Goal: Obtain resource: Download file/media

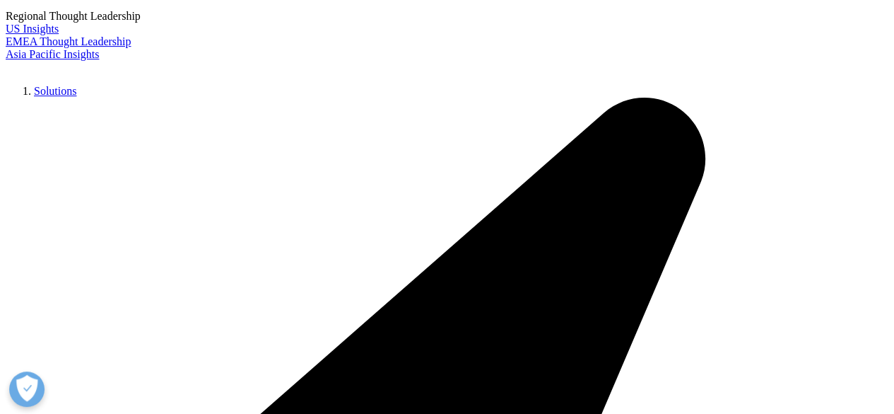
scroll to position [192, 0]
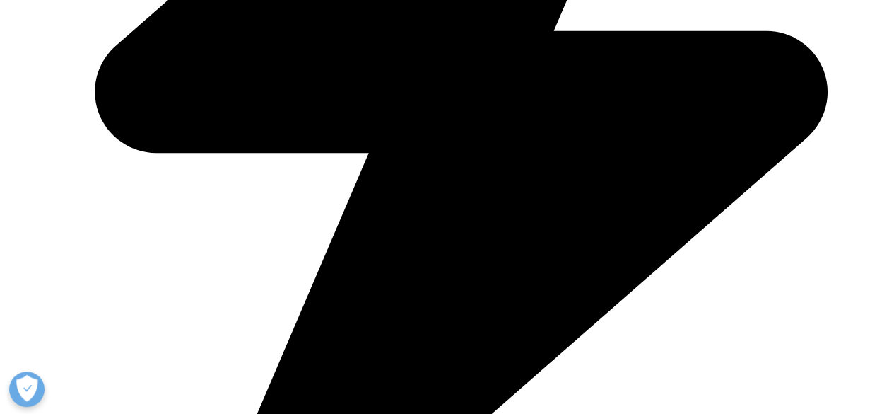
scroll to position [735, 0]
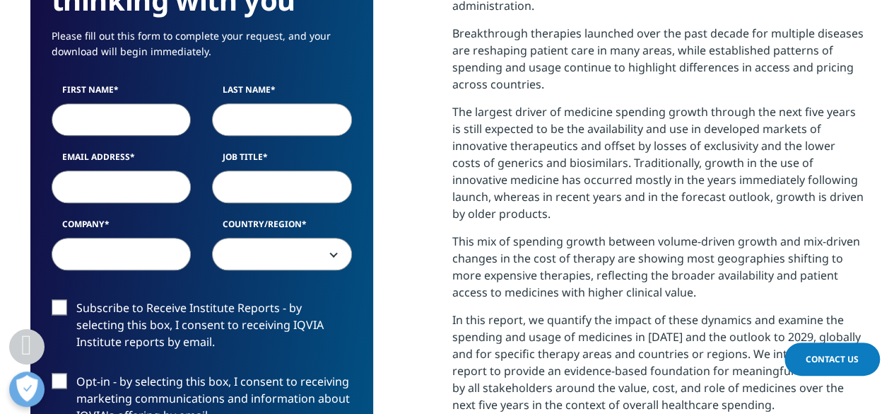
click at [142, 120] on input "First Name" at bounding box center [122, 119] width 140 height 33
type input "[PERSON_NAME]"
type input "Pandey"
type input "[EMAIL_ADDRESS][DOMAIN_NAME]"
type input "BIS research Inc."
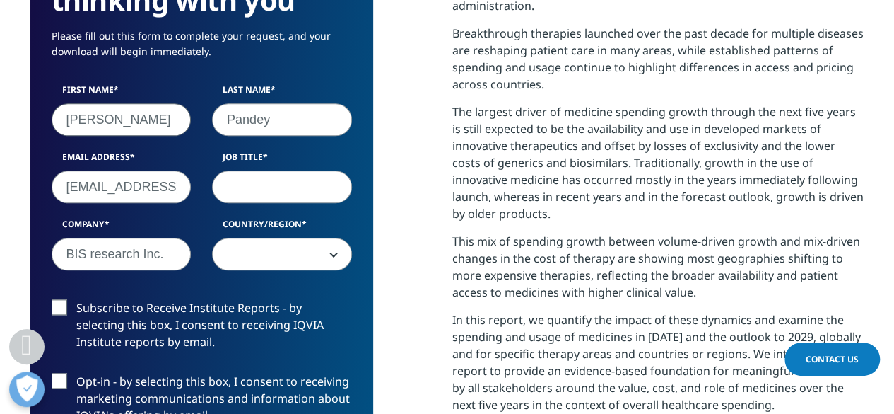
select select "India"
click at [259, 192] on input "Job Title" at bounding box center [282, 186] width 140 height 33
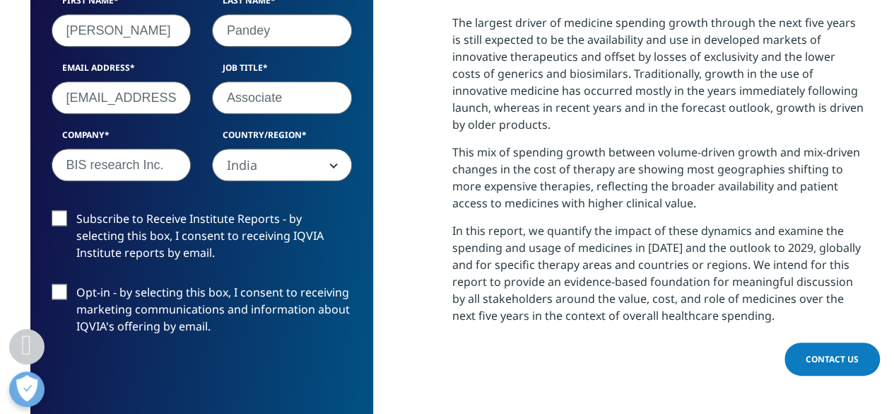
scroll to position [836, 0]
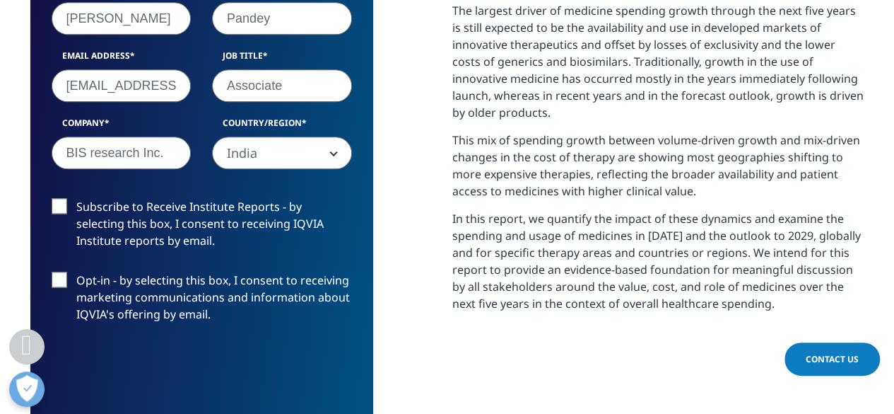
type input "Associate"
click at [59, 205] on label "Subscribe to Receive Institute Reports - by selecting this box, I consent to re…" at bounding box center [202, 227] width 300 height 59
click at [76, 198] on input "Subscribe to Receive Institute Reports - by selecting this box, I consent to re…" at bounding box center [76, 198] width 0 height 0
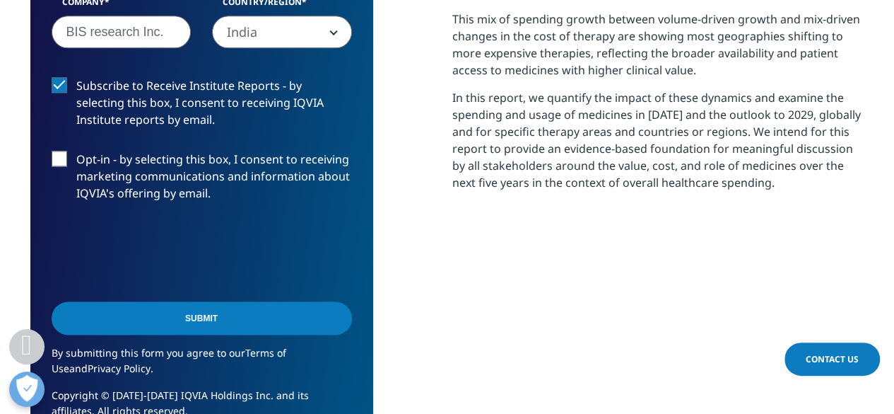
scroll to position [966, 0]
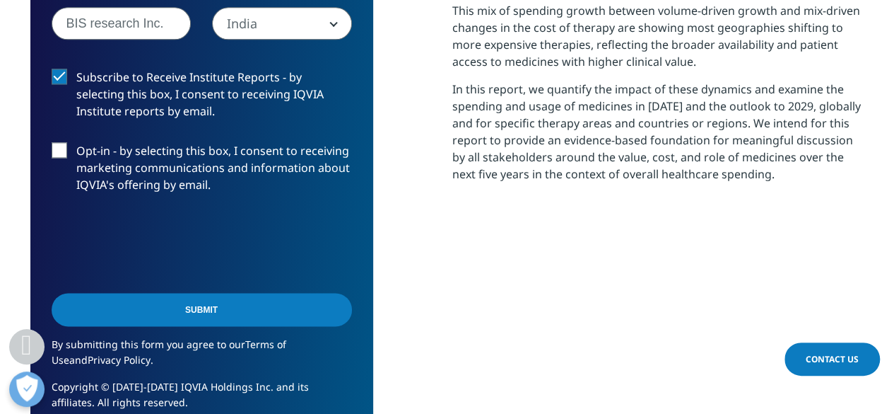
click at [218, 302] on input "Submit" at bounding box center [202, 309] width 300 height 33
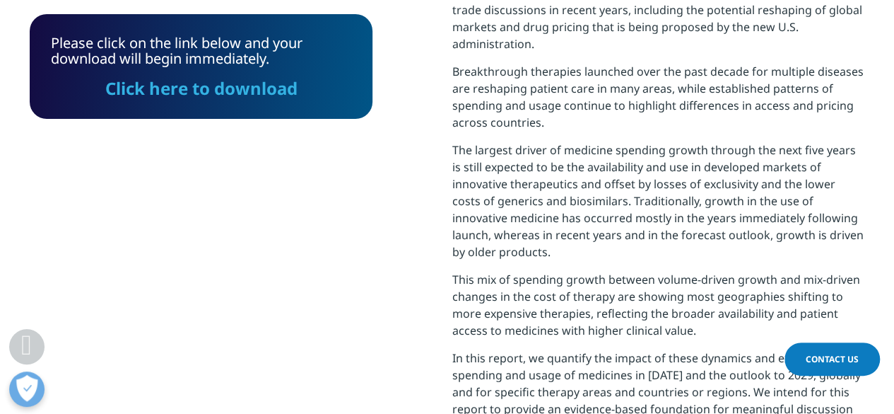
scroll to position [696, 0]
click at [221, 89] on link "Click here to download" at bounding box center [201, 87] width 192 height 23
